Goal: Find specific page/section: Find specific page/section

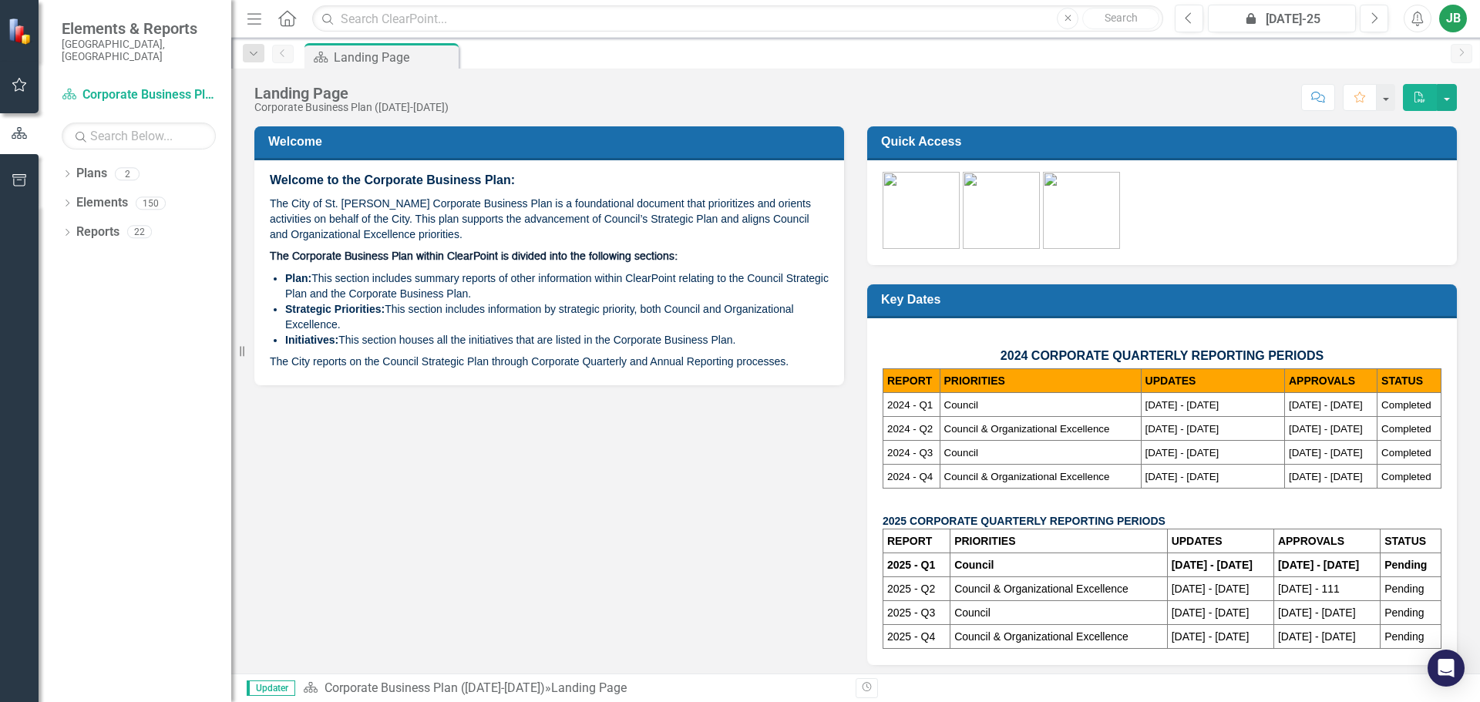
click at [991, 210] on img at bounding box center [1001, 210] width 77 height 77
click at [25, 82] on icon "button" at bounding box center [20, 85] width 16 height 12
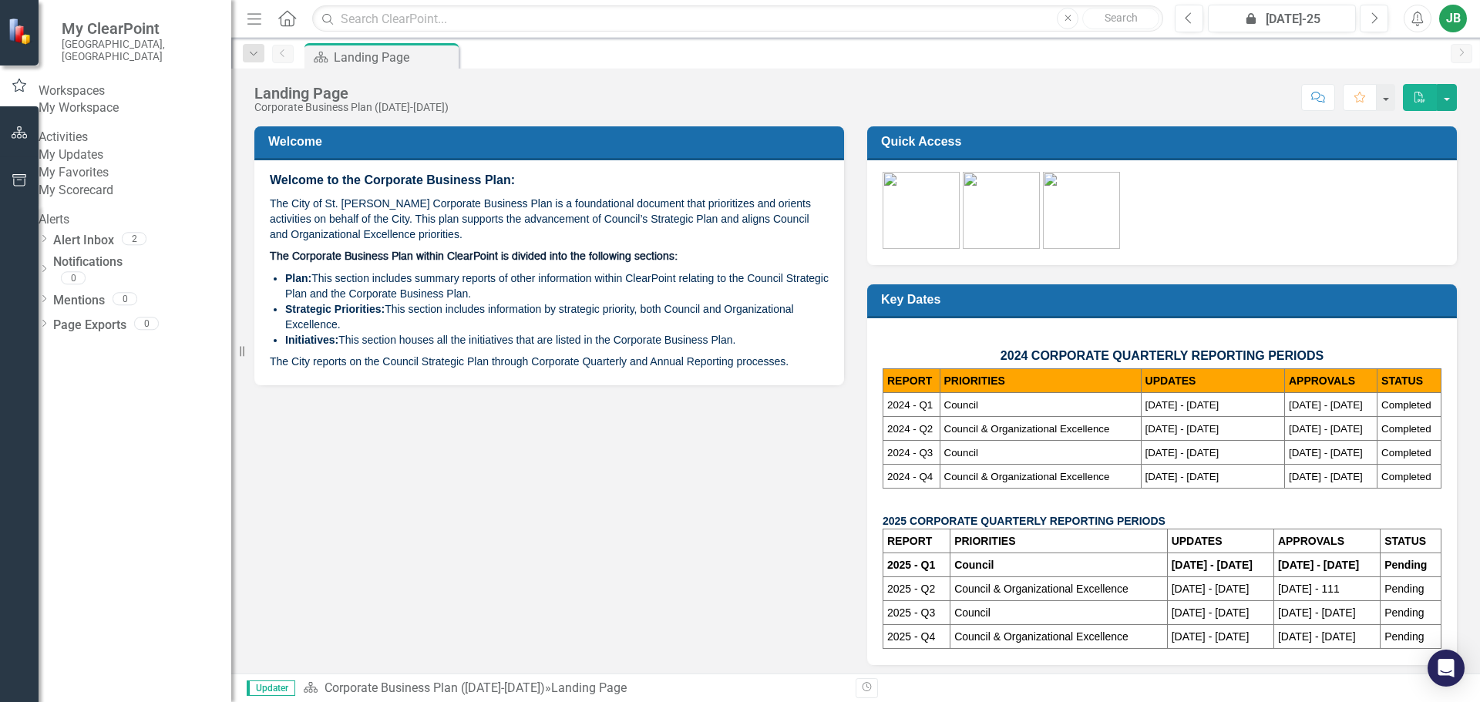
click at [82, 164] on link "My Updates" at bounding box center [135, 155] width 193 height 18
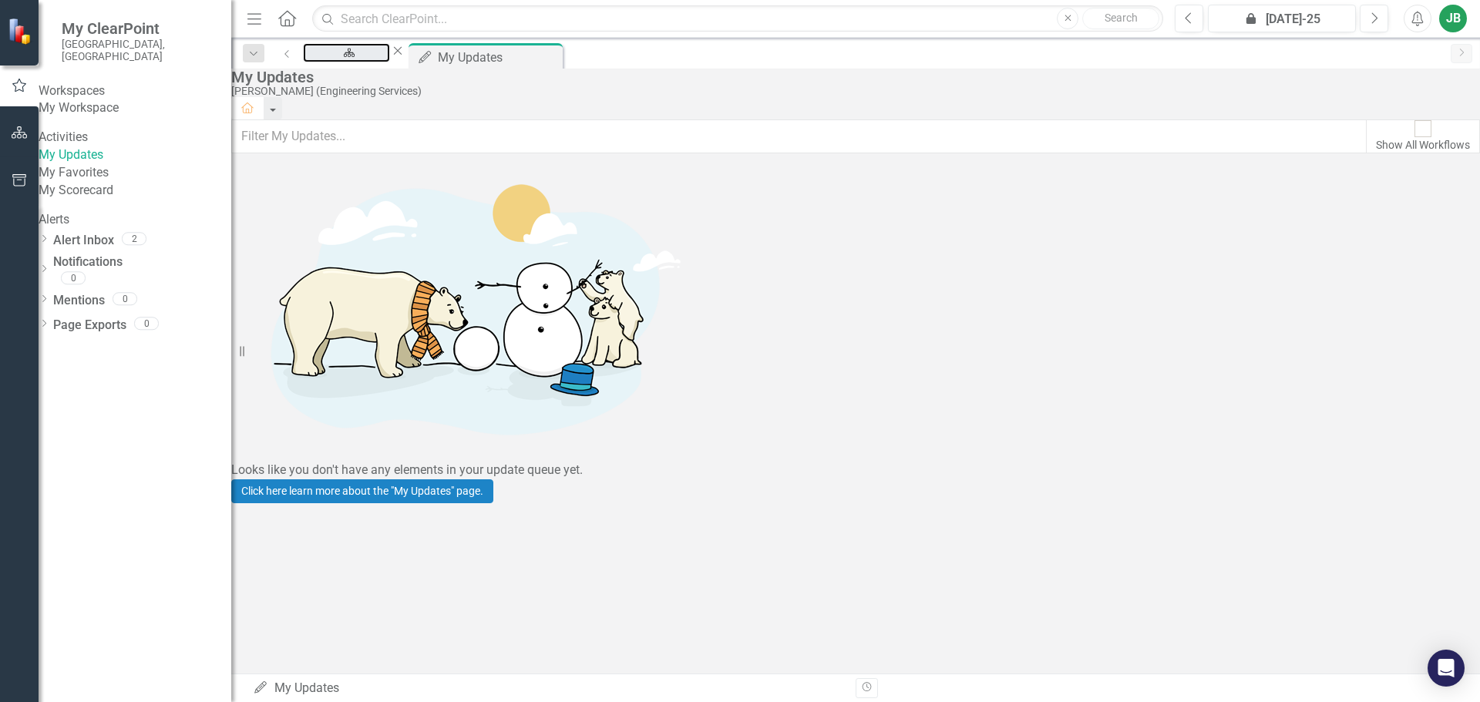
click at [370, 45] on div "Plan Landing Page Close" at bounding box center [354, 52] width 103 height 19
click at [372, 58] on div "Landing Page" at bounding box center [346, 67] width 59 height 19
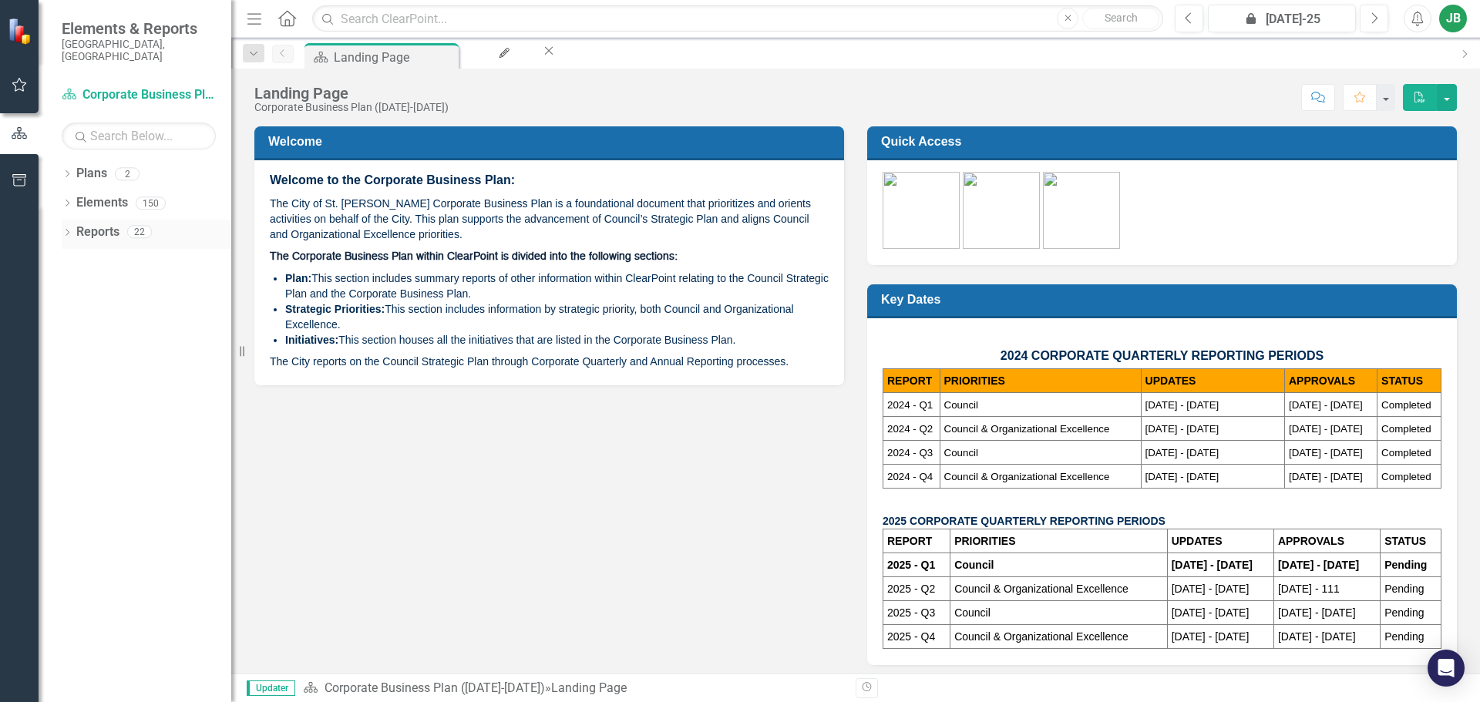
click at [69, 230] on icon "Dropdown" at bounding box center [67, 234] width 11 height 8
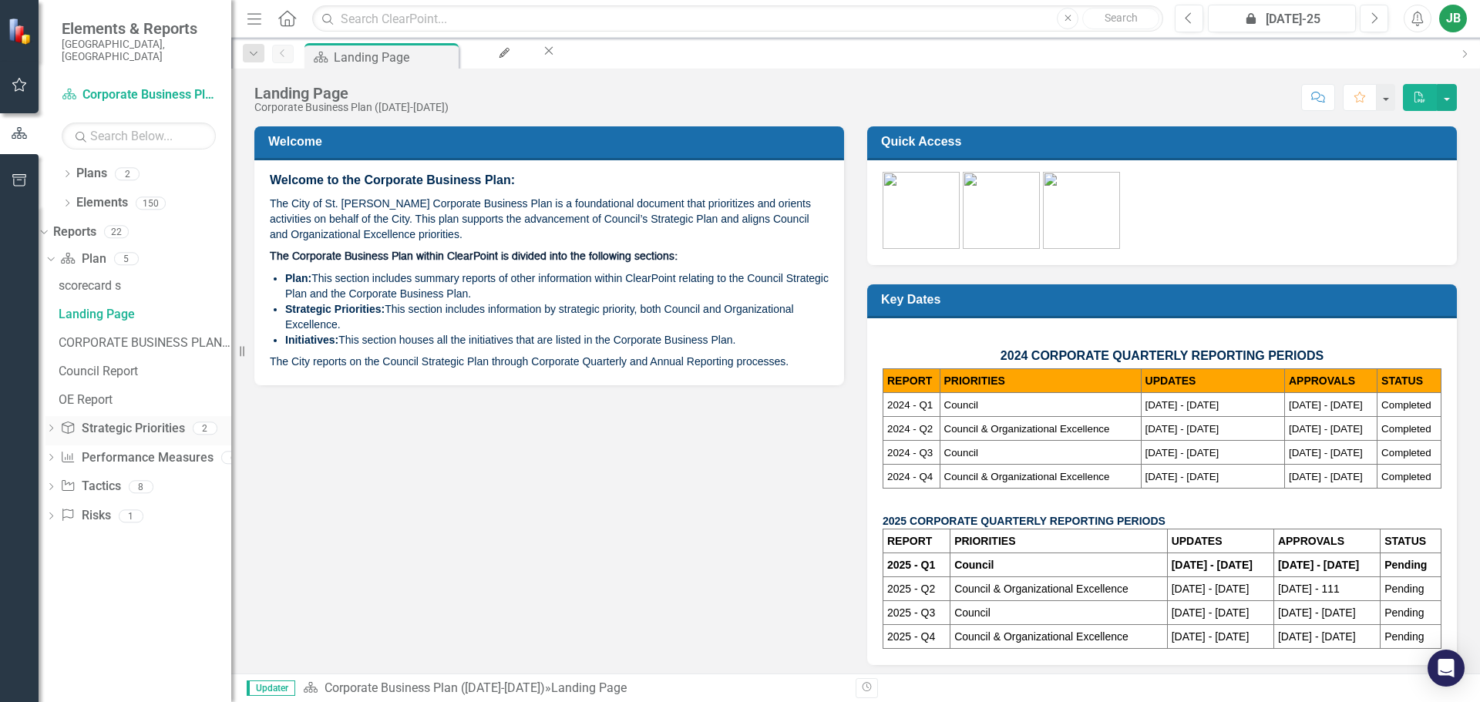
click at [81, 416] on div "Dropdown Strategic Priority Strategic Priorities 2" at bounding box center [138, 430] width 186 height 29
click at [56, 426] on icon "Dropdown" at bounding box center [50, 430] width 11 height 8
click at [136, 337] on div "Engineering Summary Report" at bounding box center [145, 344] width 173 height 14
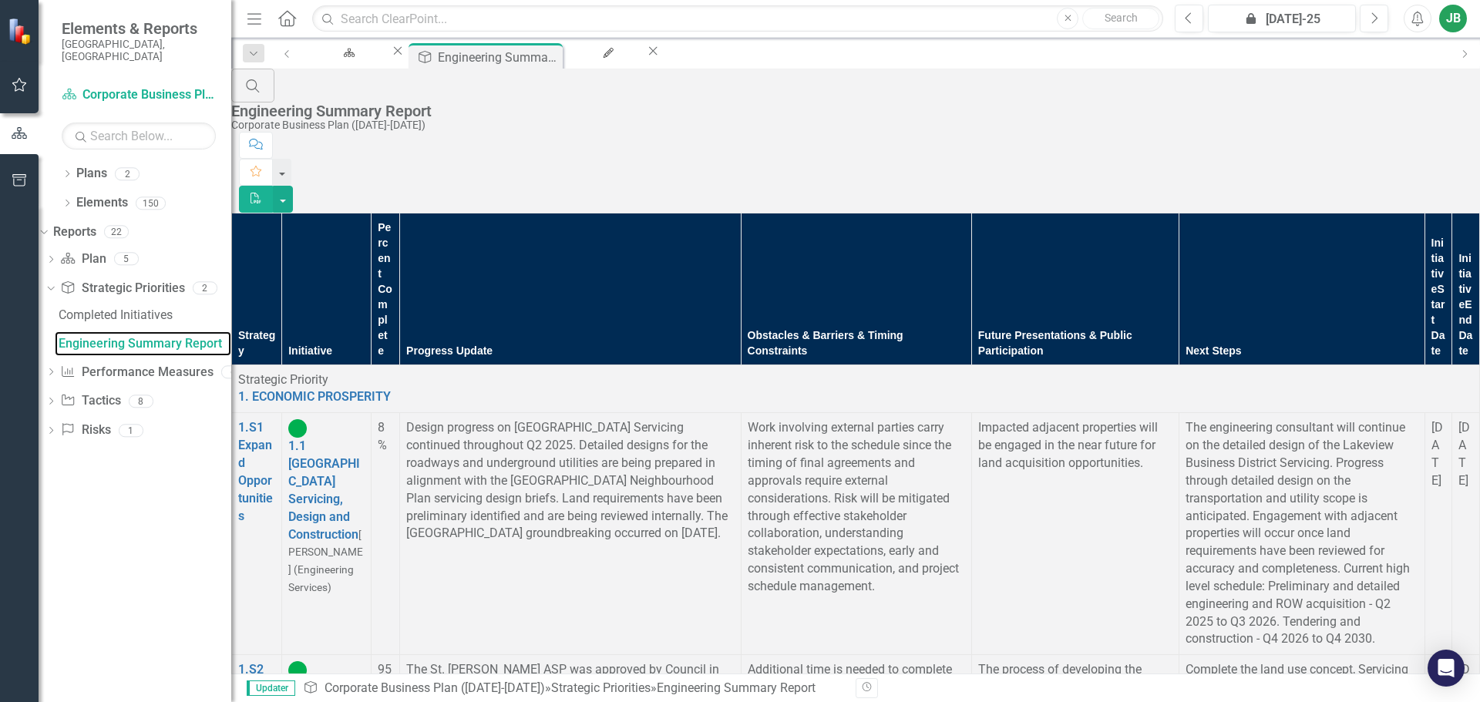
scroll to position [6745, 0]
